Goal: Information Seeking & Learning: Check status

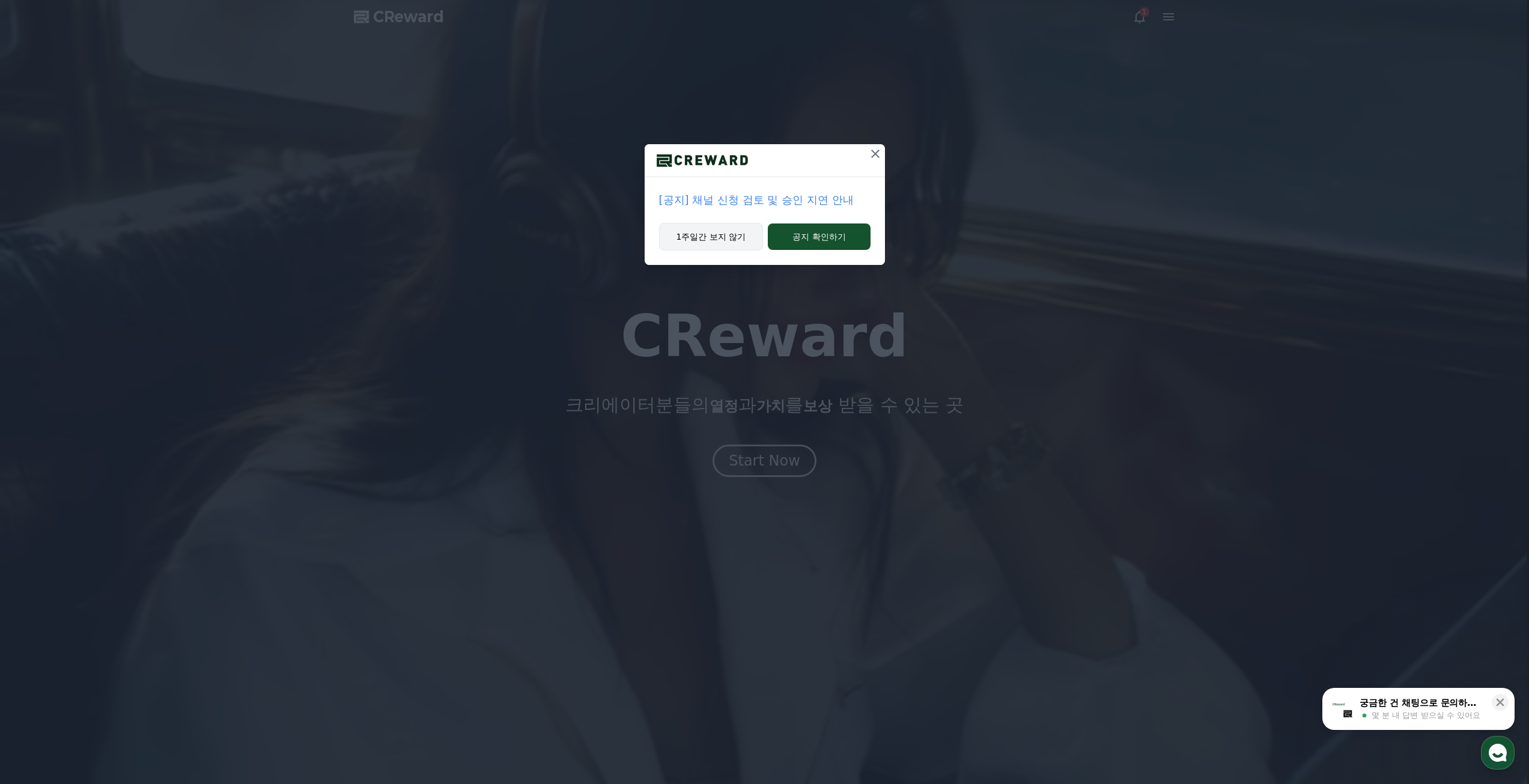
click at [696, 243] on button "1주일간 보지 않기" at bounding box center [711, 237] width 105 height 27
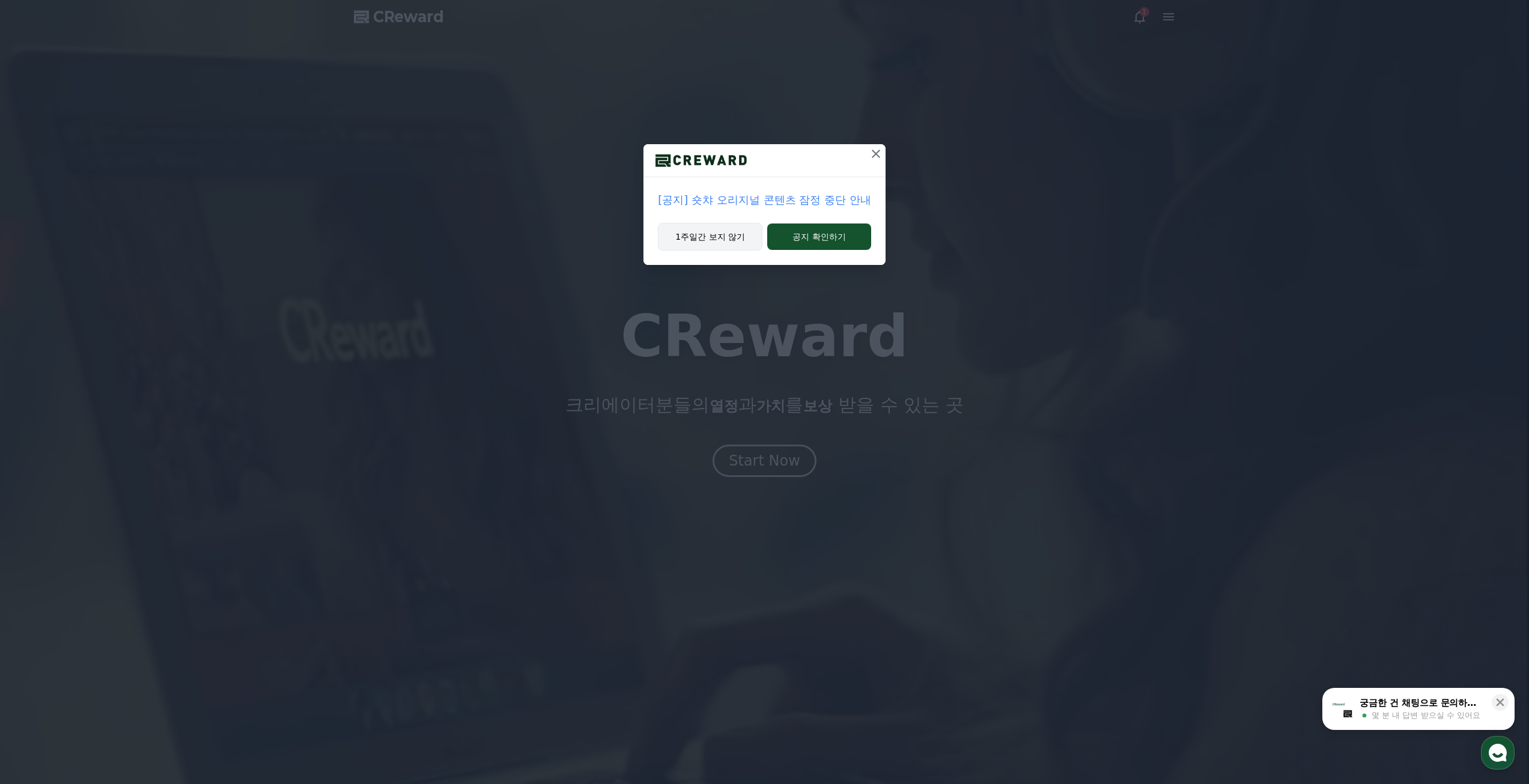
click at [707, 235] on button "1주일간 보지 않기" at bounding box center [709, 237] width 105 height 27
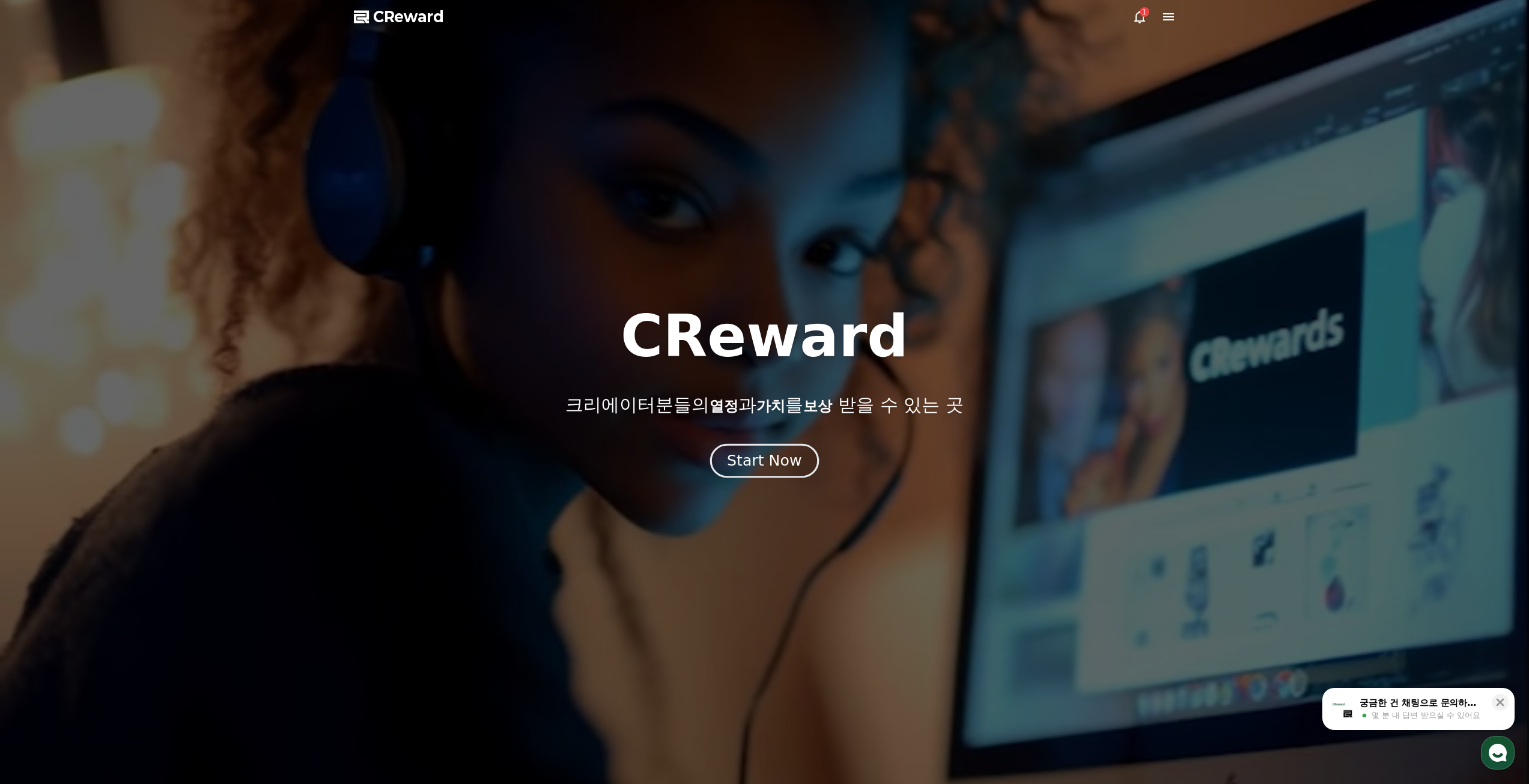
click at [761, 465] on div "Start Now" at bounding box center [763, 461] width 75 height 21
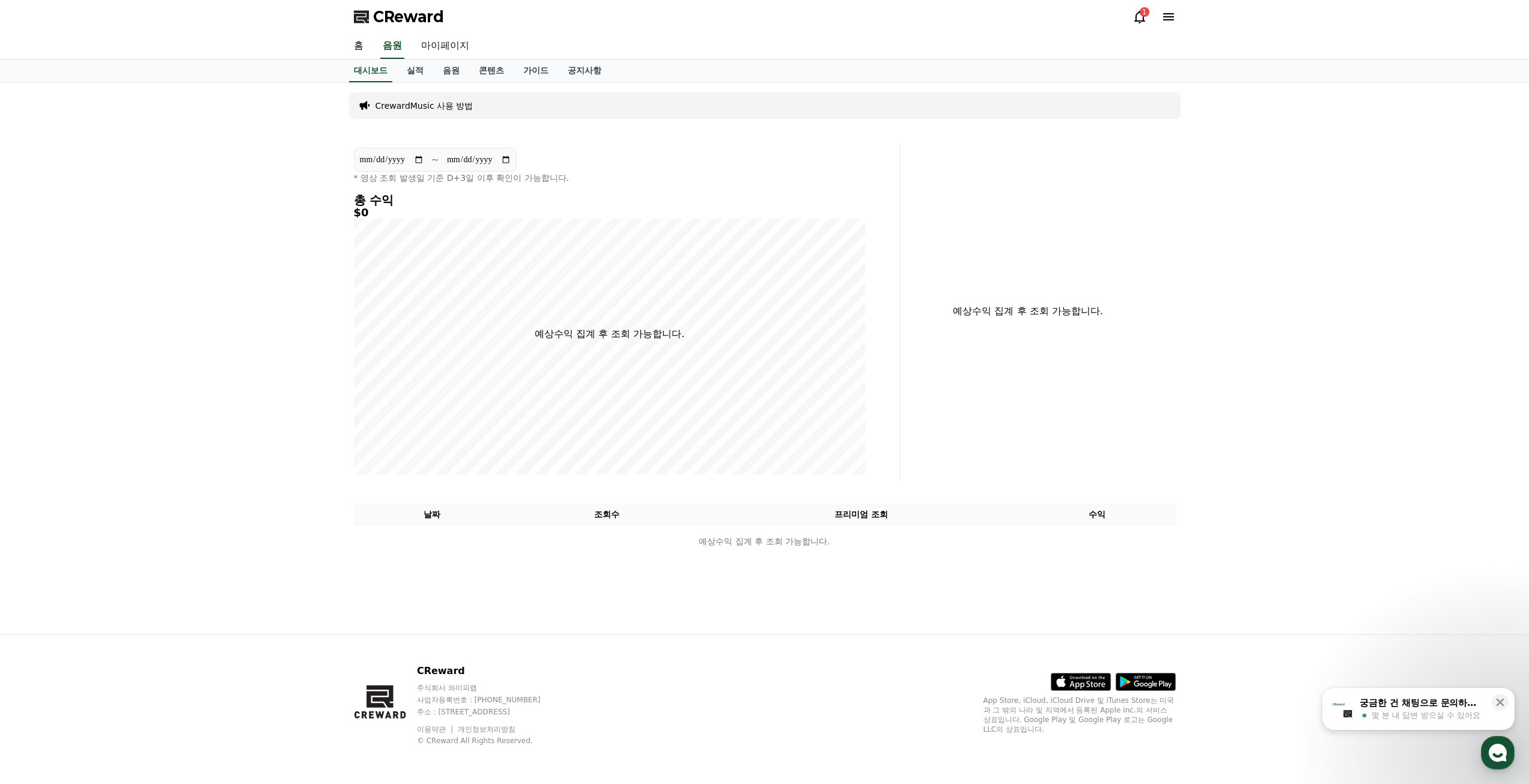
click at [435, 52] on link "마이페이지" at bounding box center [445, 46] width 67 height 25
select select "**********"
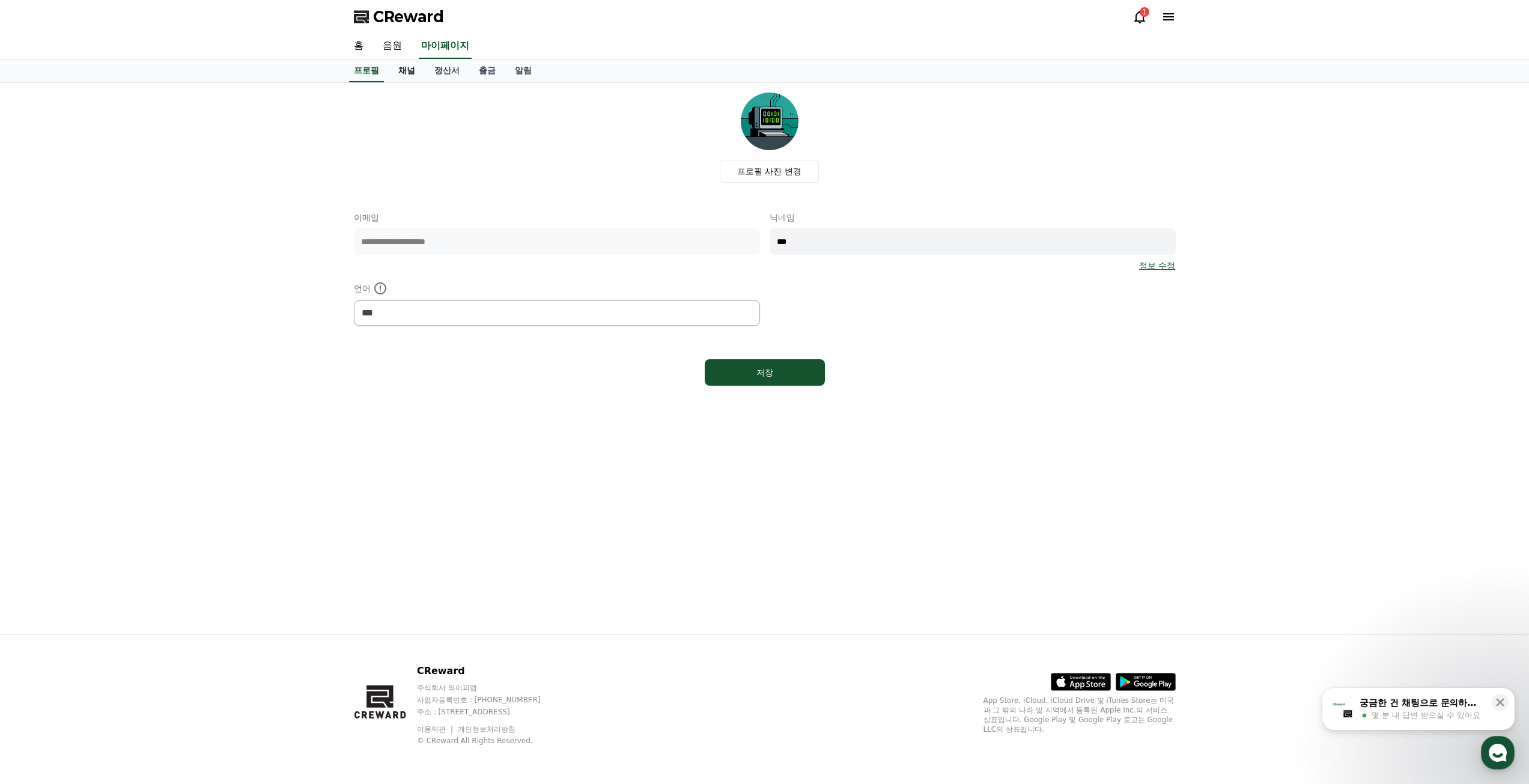
click at [411, 74] on link "채널" at bounding box center [406, 70] width 36 height 23
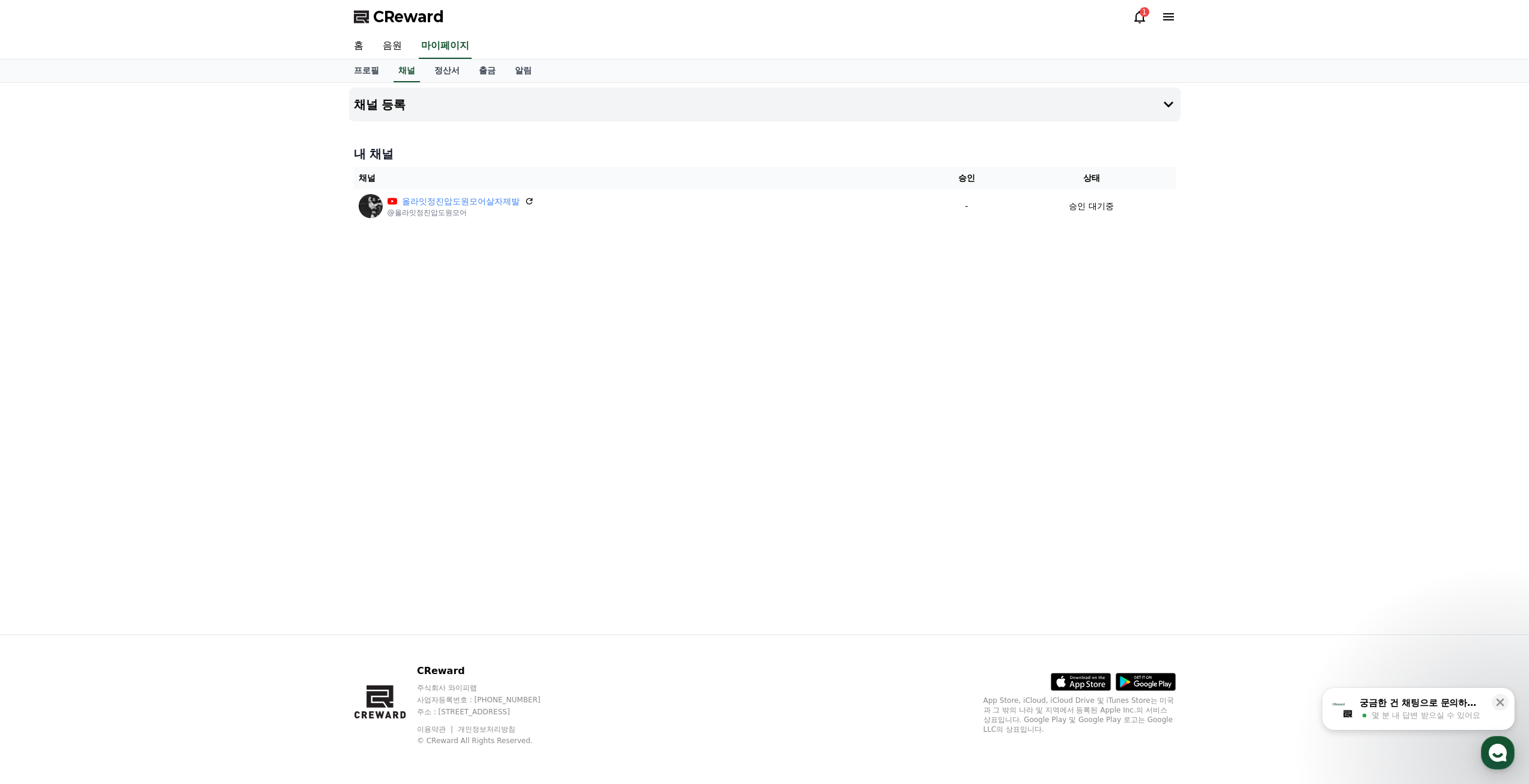
click at [1140, 12] on div "1" at bounding box center [1145, 12] width 10 height 10
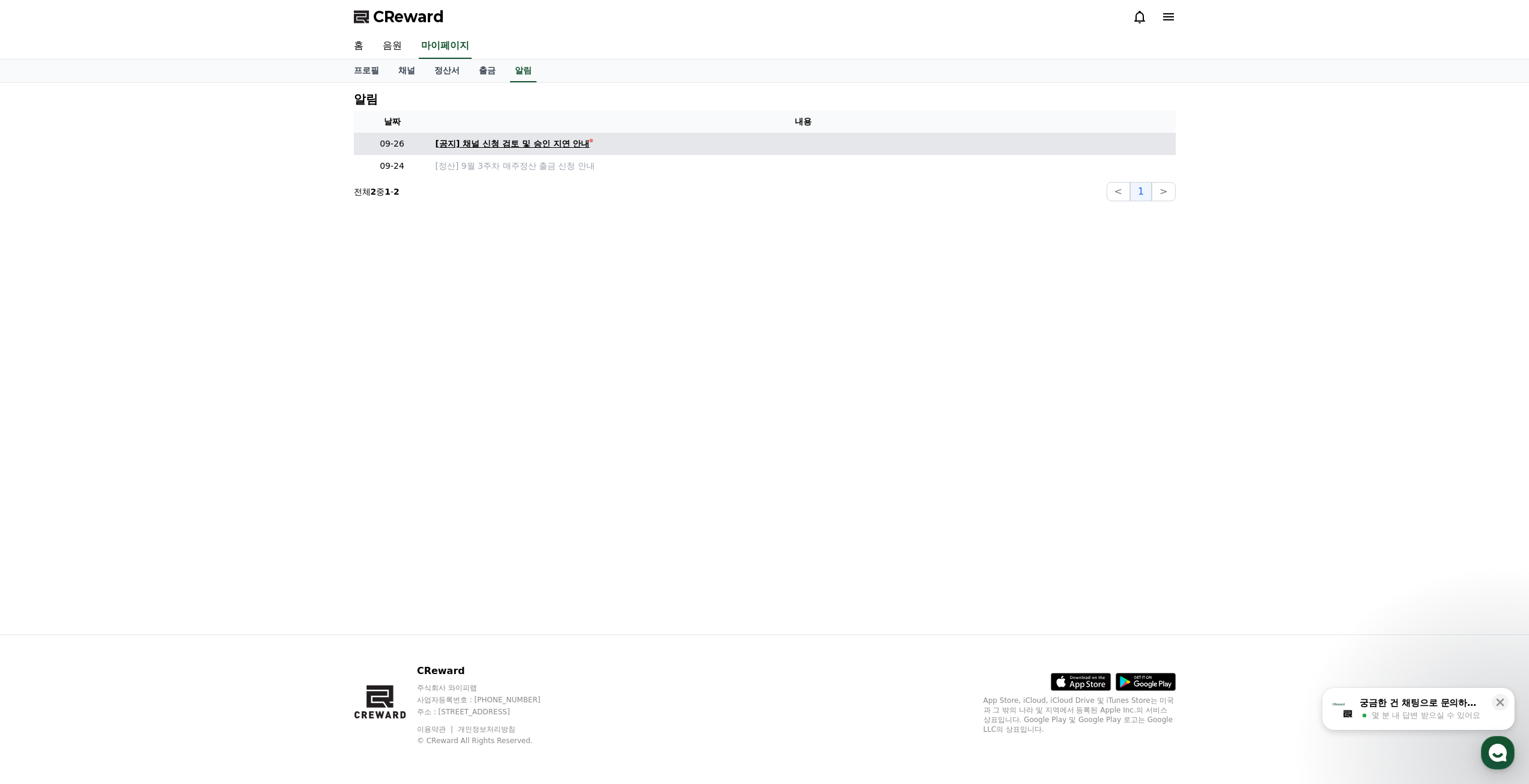
click at [510, 148] on div "[공지] 채널 신청 검토 및 승인 지연 안내" at bounding box center [513, 144] width 155 height 12
